Goal: Find specific page/section: Find specific page/section

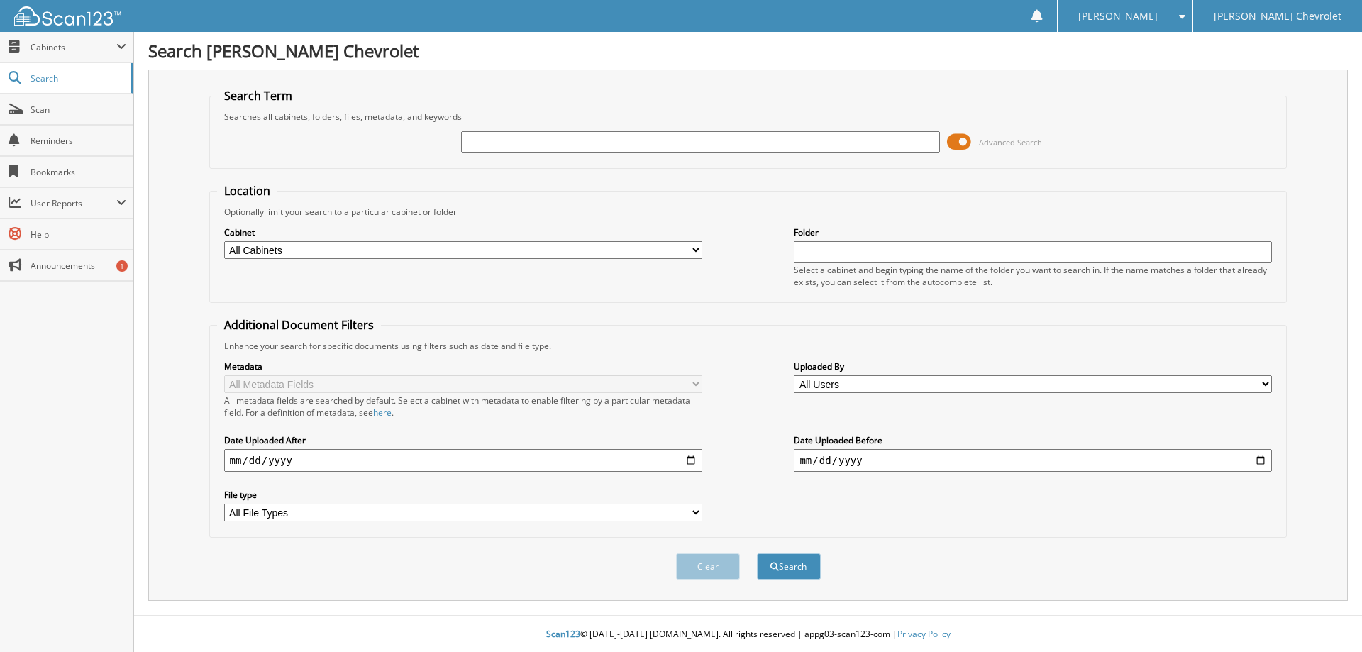
drag, startPoint x: 0, startPoint y: 0, endPoint x: 492, endPoint y: 147, distance: 513.1
click at [491, 147] on input "text" at bounding box center [700, 141] width 478 height 21
type input "179253"
click at [757, 553] on button "Search" at bounding box center [789, 566] width 64 height 26
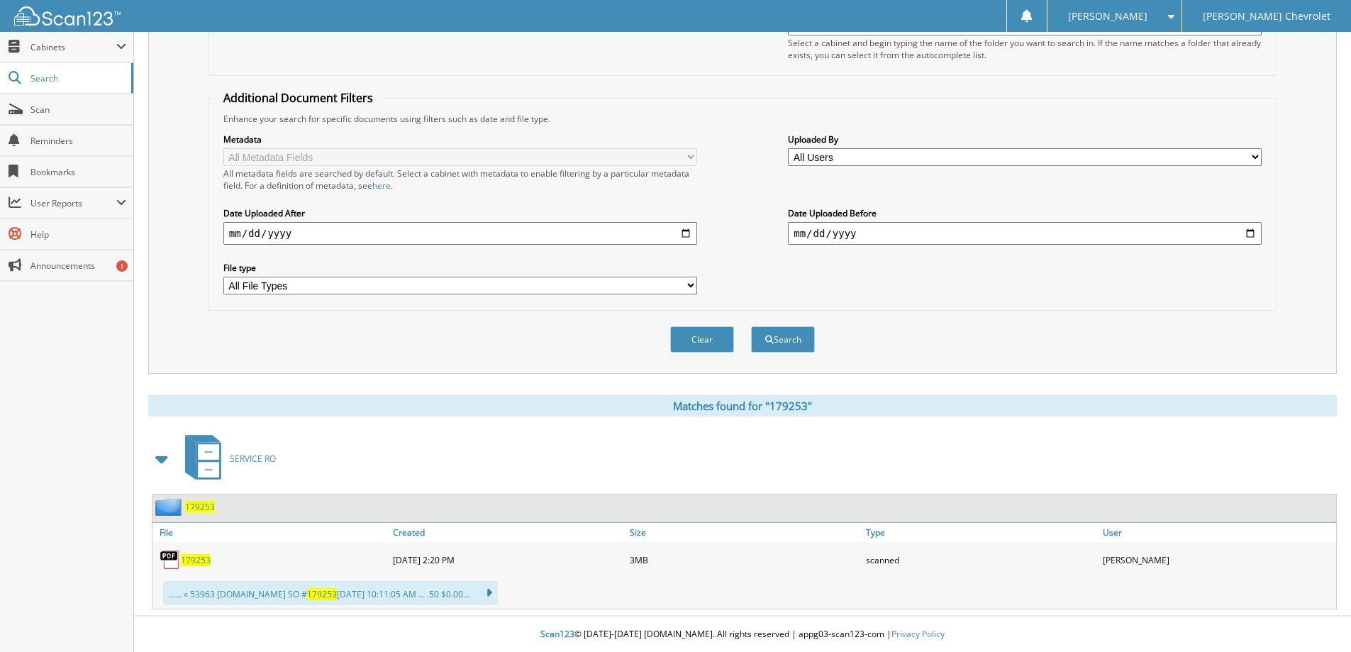
click at [196, 560] on span "179253" at bounding box center [196, 560] width 30 height 12
